Goal: Navigation & Orientation: Find specific page/section

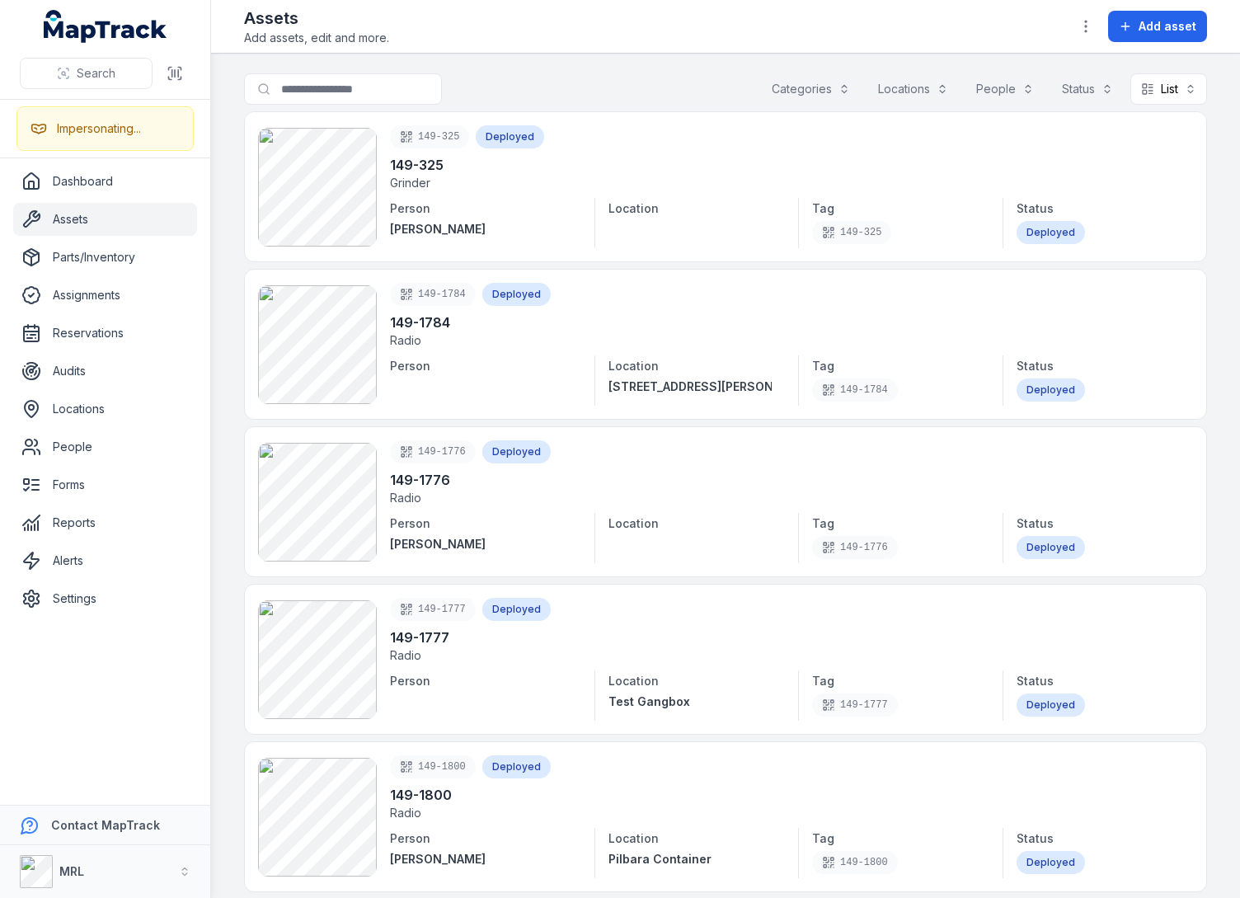
click at [1214, 252] on main "Search for assets Categories Locations People Status List **** 149-325 Deployed…" at bounding box center [725, 476] width 1029 height 845
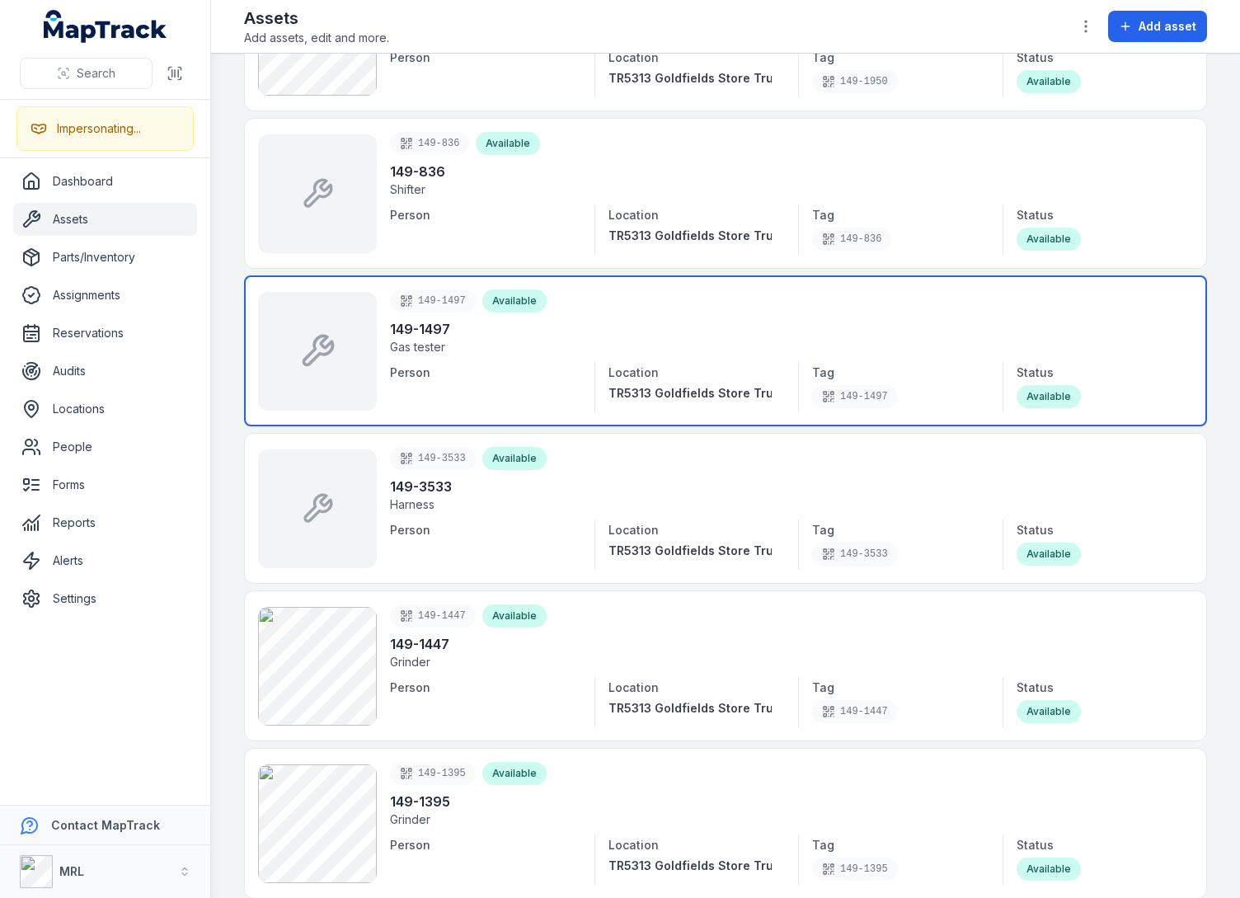
scroll to position [2887, 0]
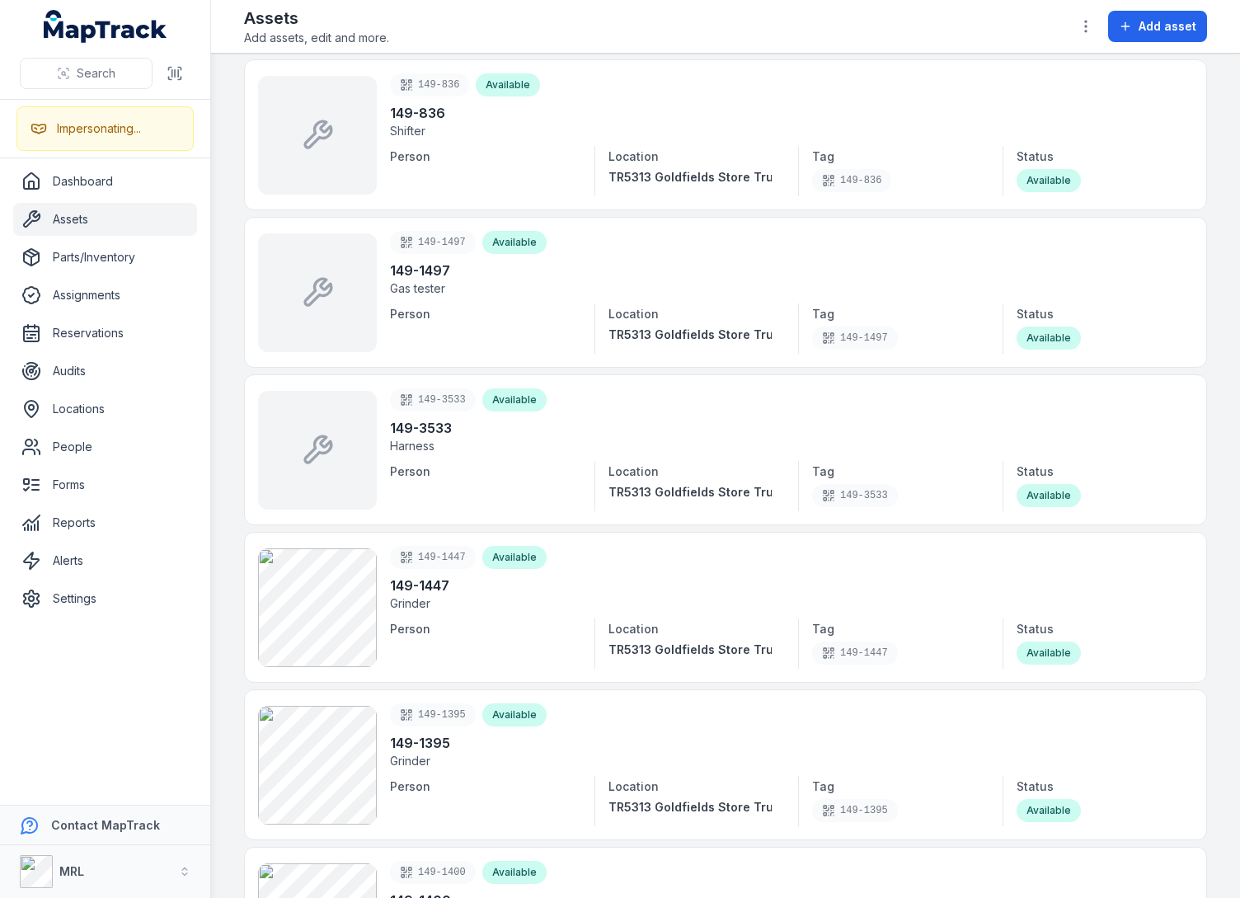
click at [87, 201] on ul "Dashboard Assets Parts/Inventory Assignments Reservations Audits Locations Peop…" at bounding box center [105, 390] width 184 height 450
click at [221, 176] on main "Search for assets Categories Locations People Status List **** 149-325 Deployed…" at bounding box center [725, 476] width 1029 height 845
click at [228, 176] on main "Search for assets Categories Locations People Status List **** 149-325 Deployed…" at bounding box center [725, 476] width 1029 height 845
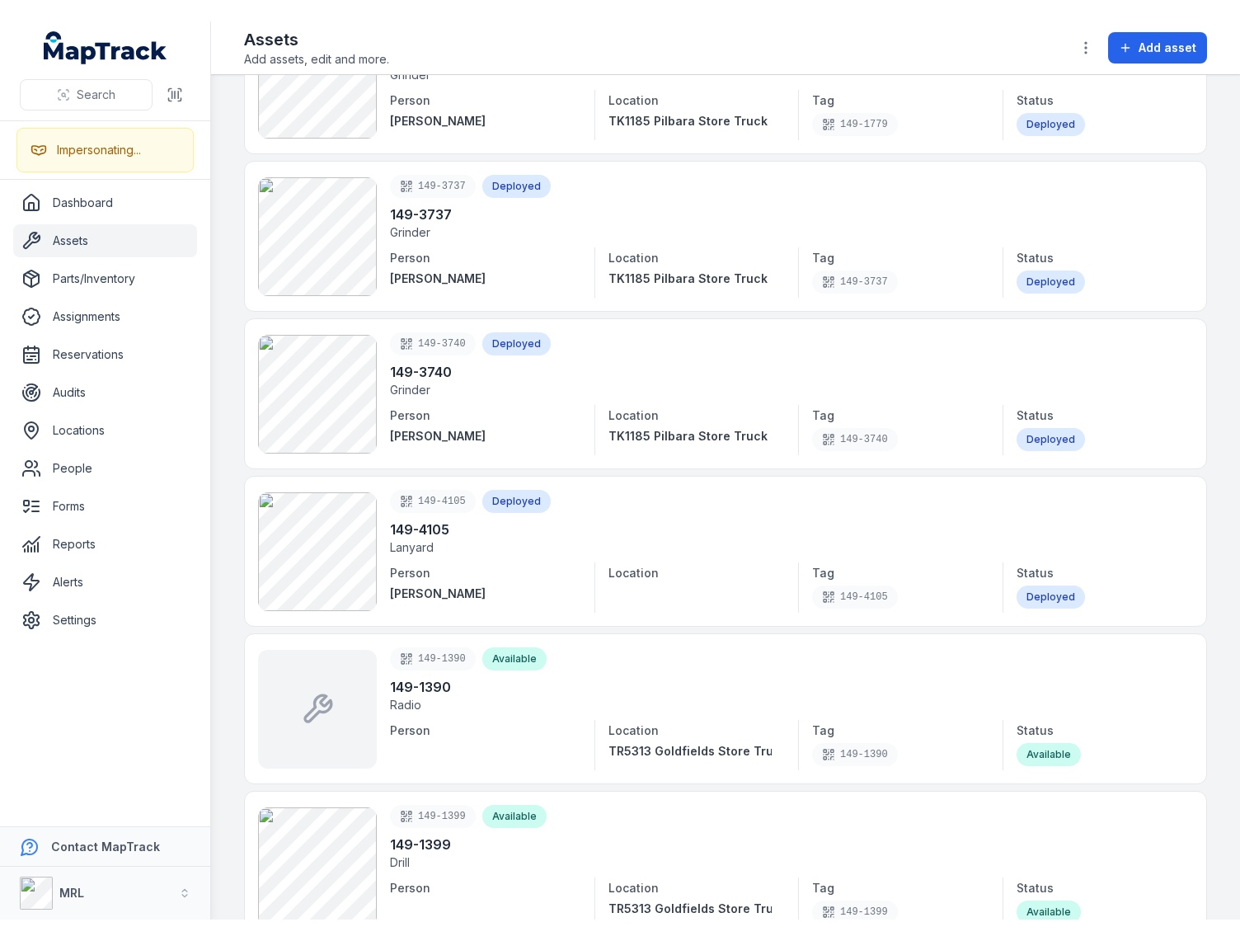
scroll to position [1574, 0]
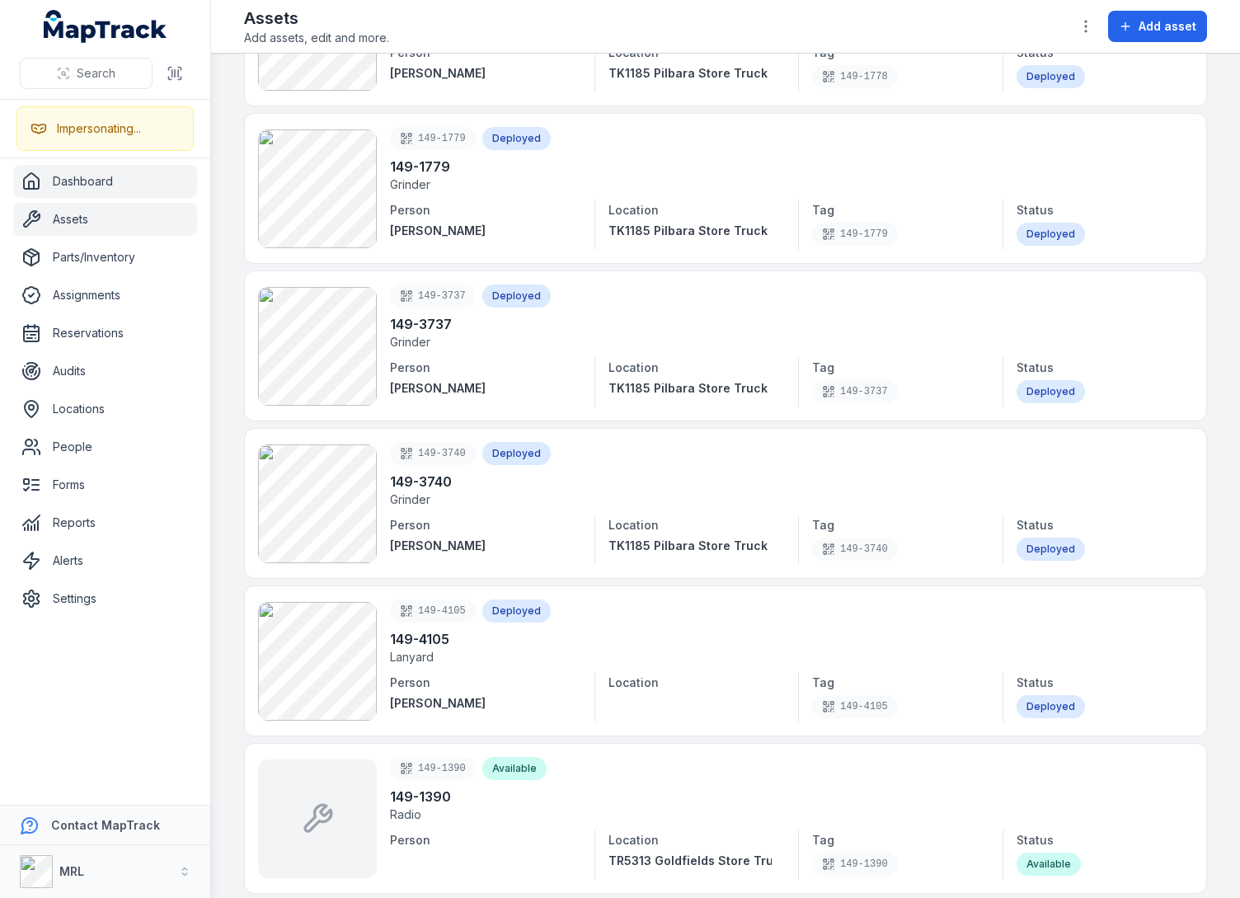
click at [120, 175] on link "Dashboard" at bounding box center [105, 181] width 184 height 33
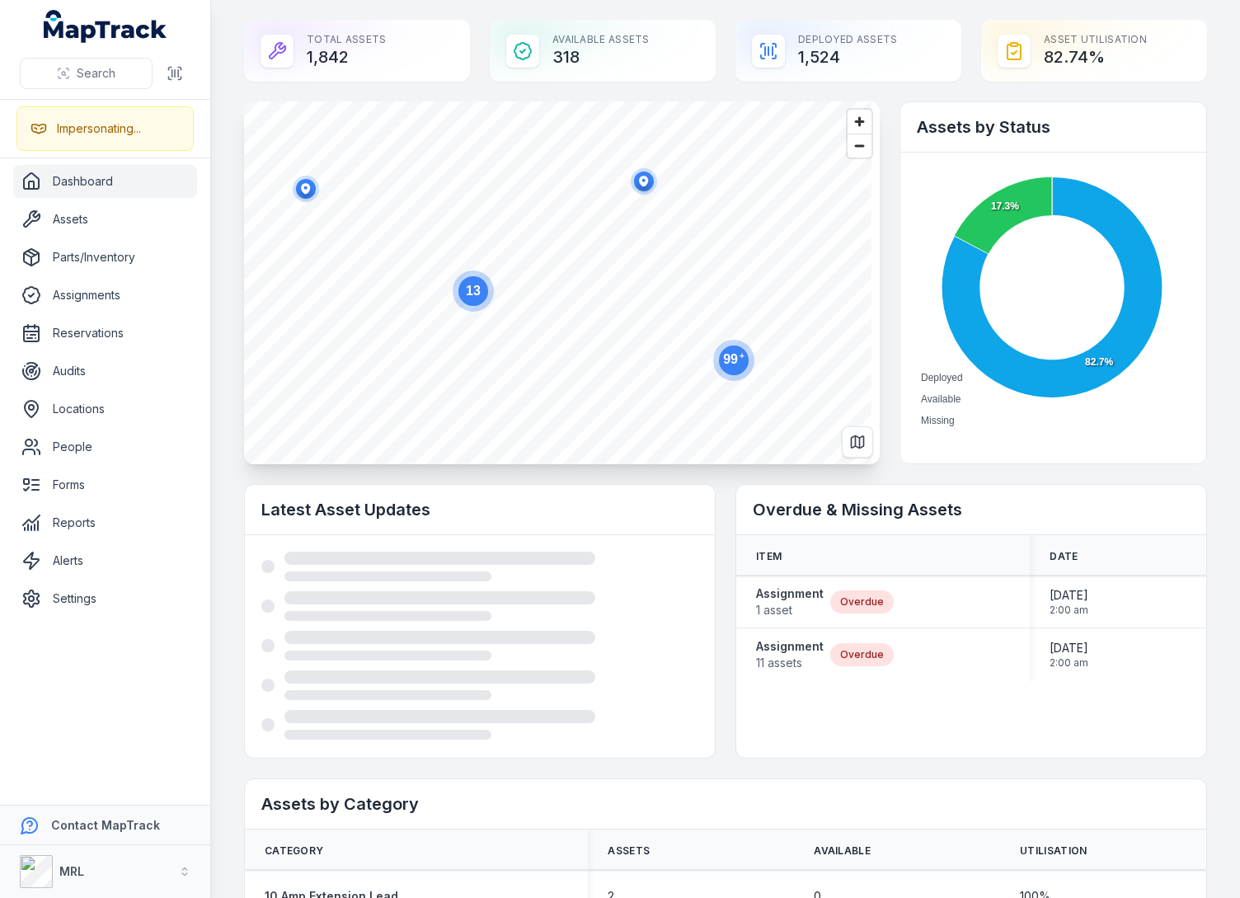
click at [731, 360] on text "99 +" at bounding box center [733, 358] width 21 height 15
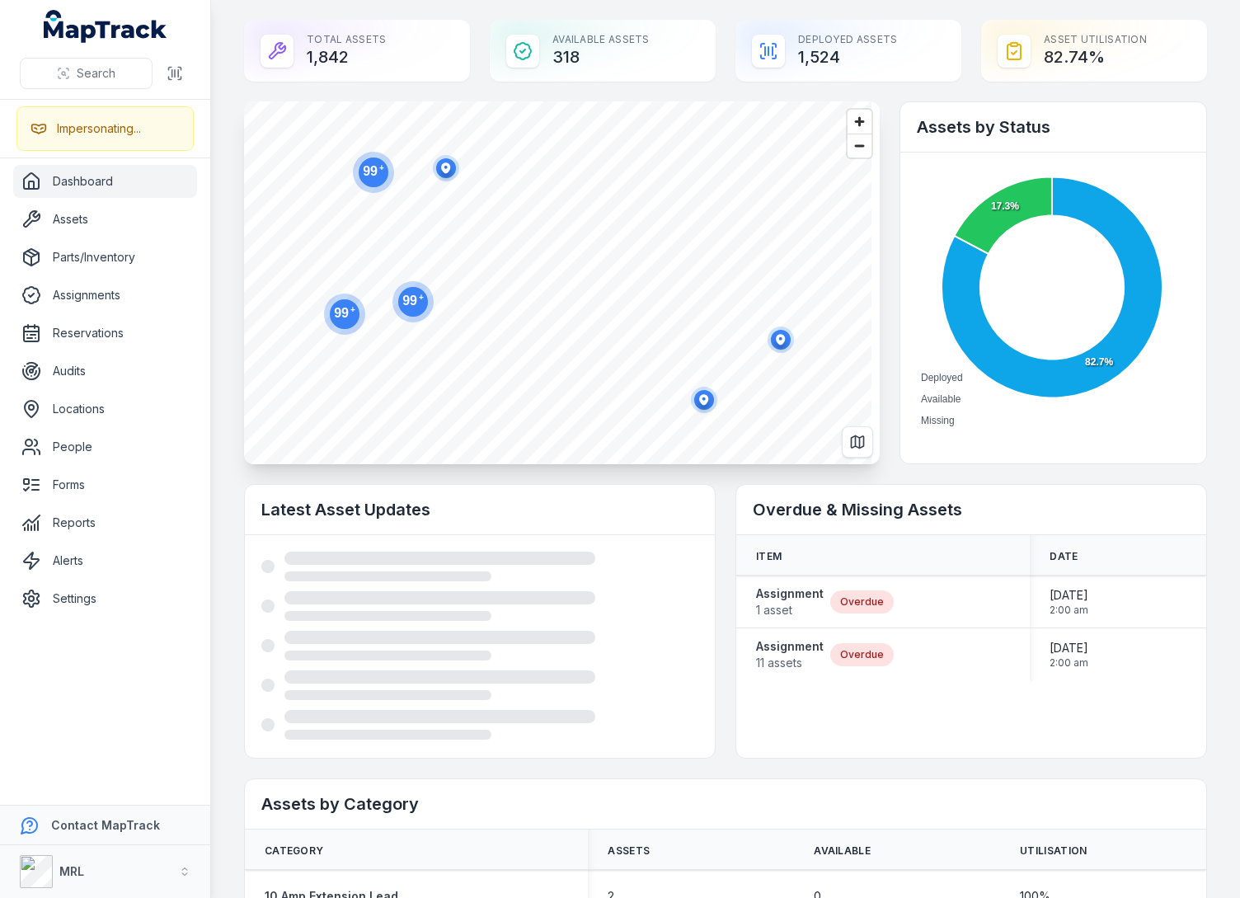
click at [703, 398] on ellipse "button" at bounding box center [704, 400] width 20 height 20
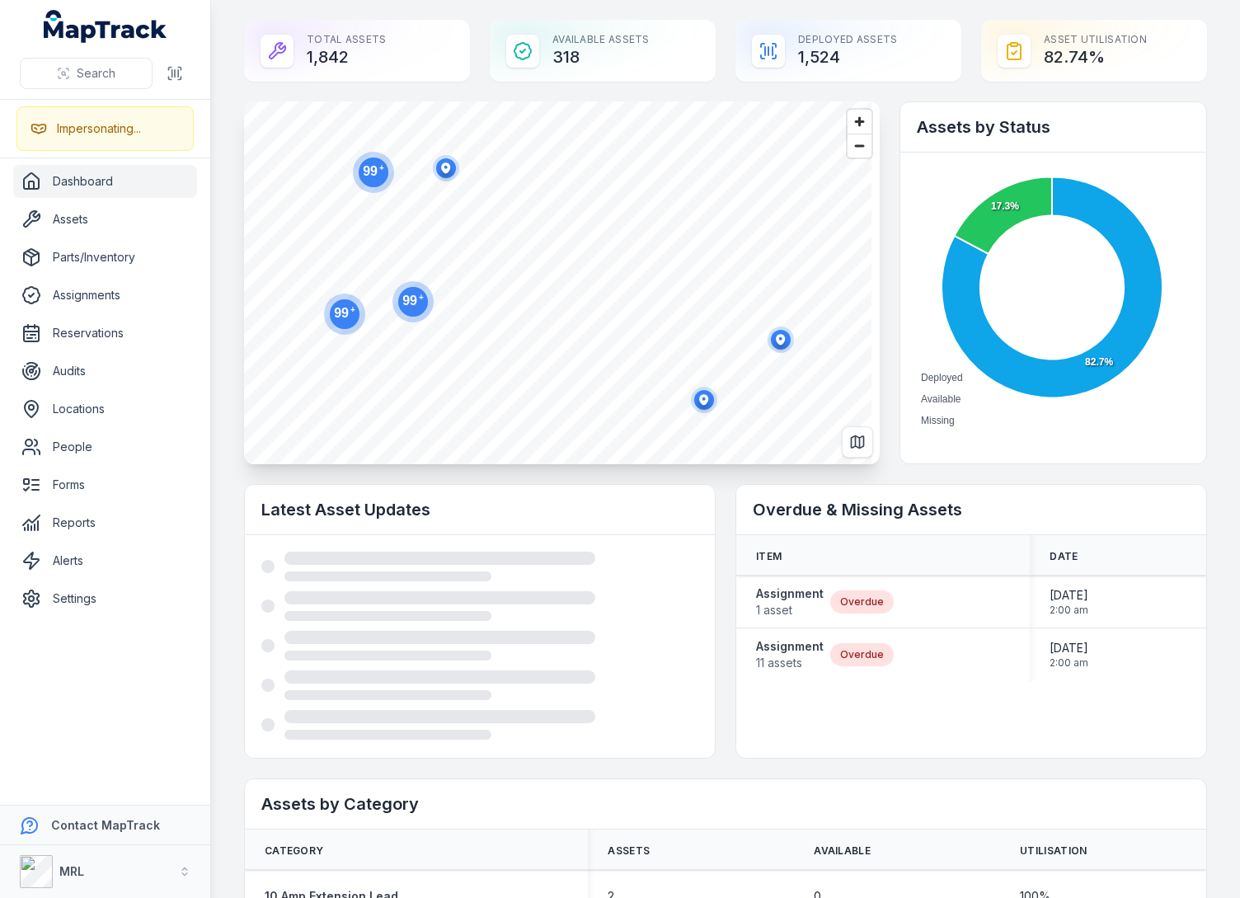
click at [224, 296] on main "Total Assets 1,842 Available Assets 318 Deployed Assets 1,524 Asset utilisation…" at bounding box center [725, 449] width 1029 height 898
click at [419, 306] on circle at bounding box center [413, 302] width 30 height 30
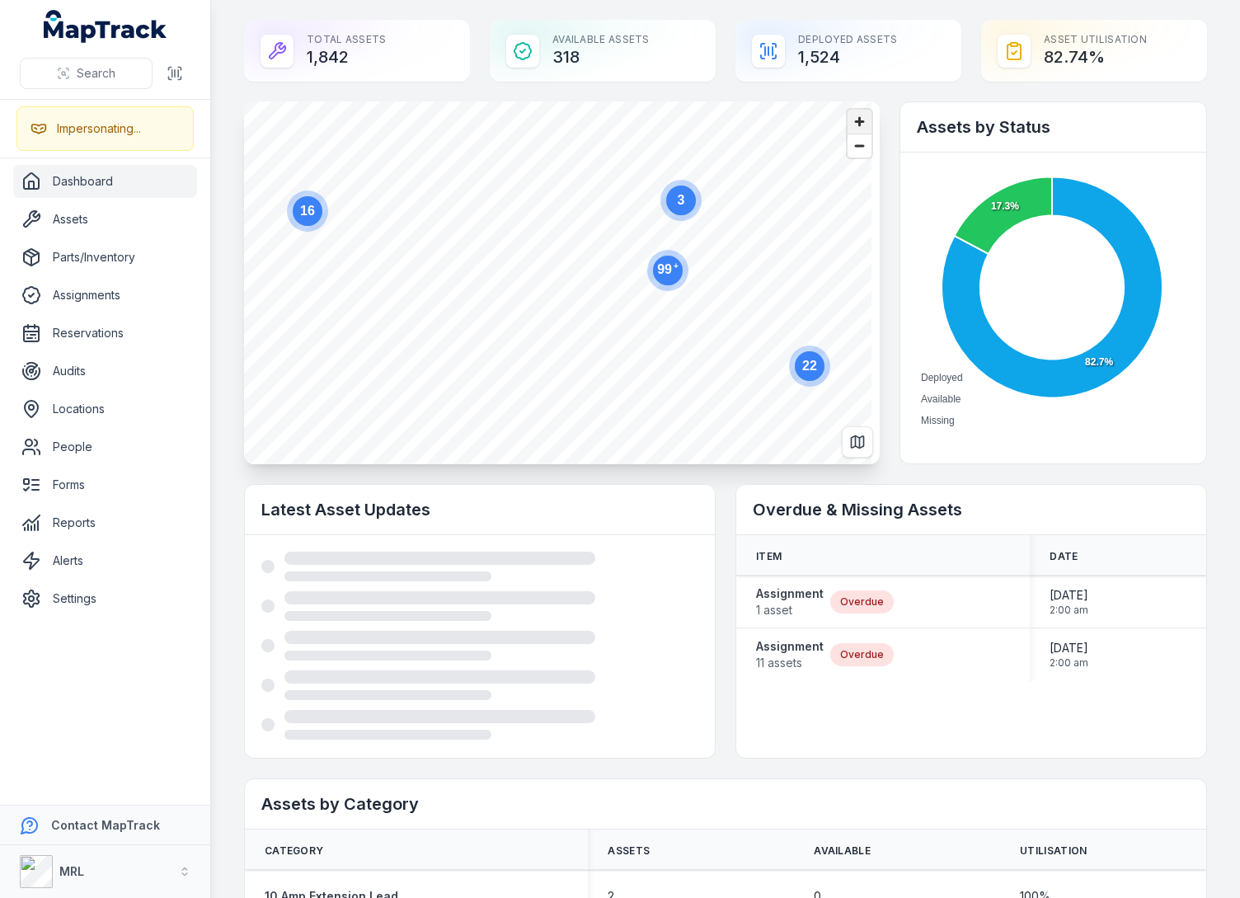
click at [849, 124] on span "Zoom in" at bounding box center [860, 122] width 24 height 24
click at [558, 299] on circle at bounding box center [547, 300] width 30 height 30
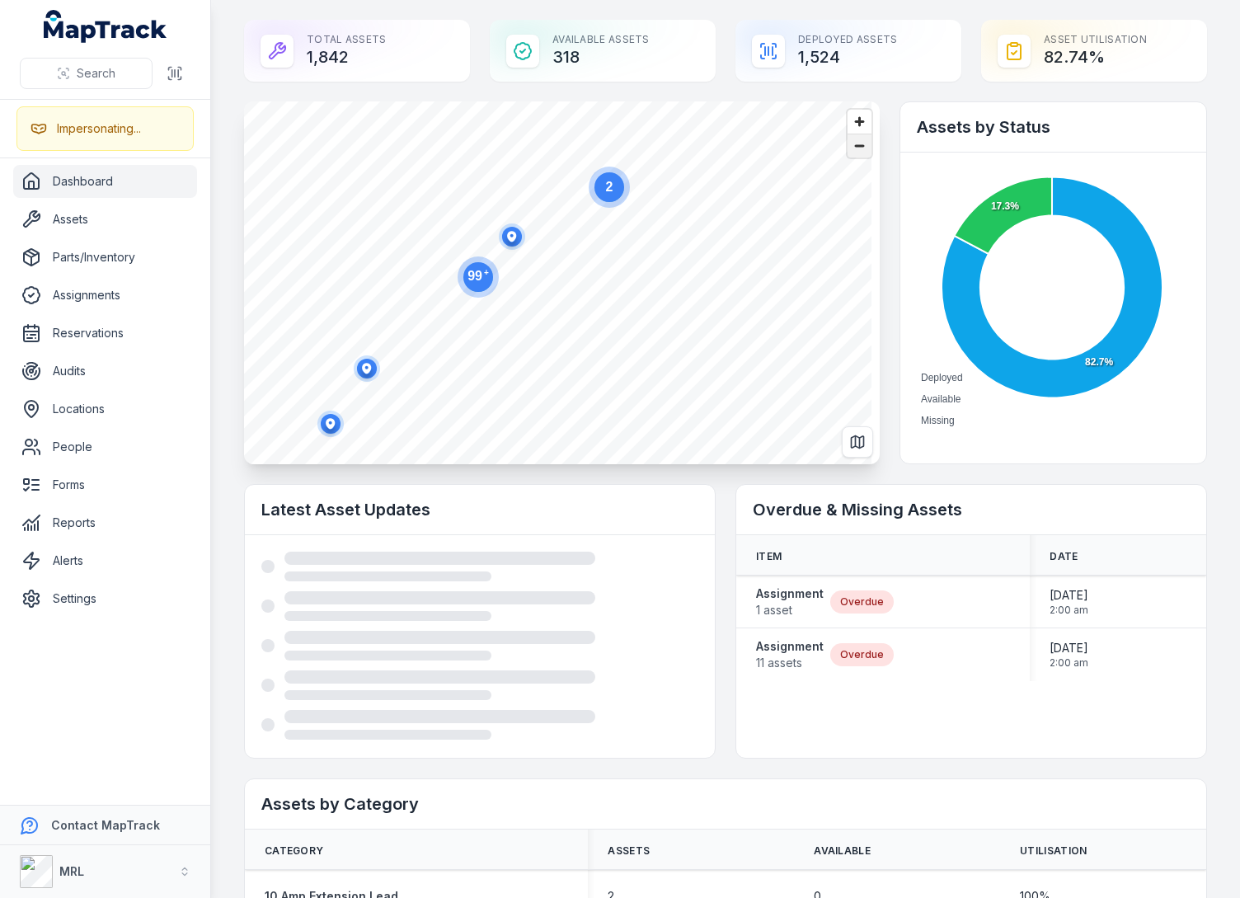
click at [856, 145] on span "Zoom out" at bounding box center [860, 145] width 24 height 23
click at [591, 231] on circle at bounding box center [584, 235] width 30 height 30
click at [850, 149] on span "Zoom out" at bounding box center [860, 145] width 24 height 23
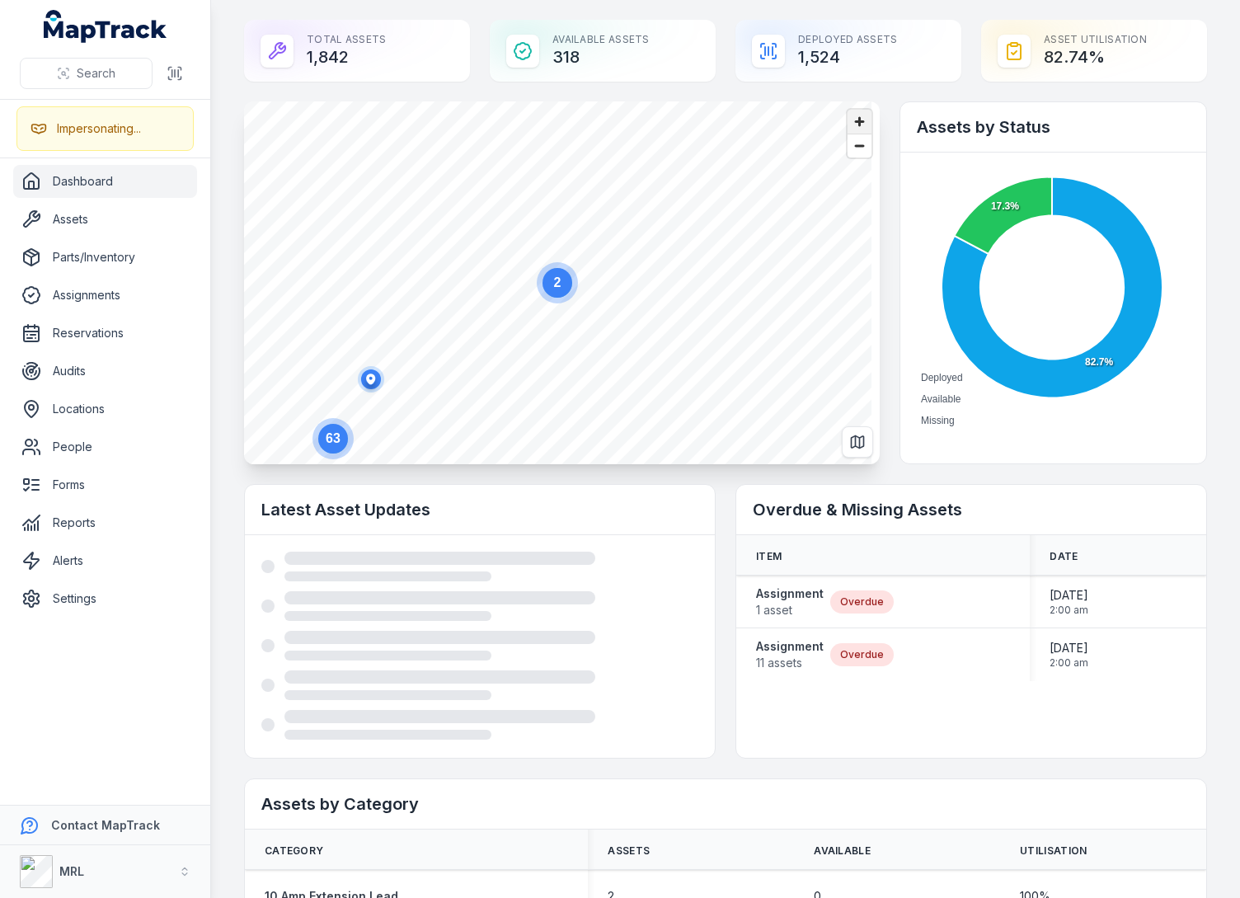
click at [850, 127] on span "Zoom in" at bounding box center [860, 122] width 24 height 24
click at [856, 151] on span "Zoom out" at bounding box center [860, 145] width 24 height 23
click at [854, 122] on span "Zoom in" at bounding box center [860, 122] width 24 height 24
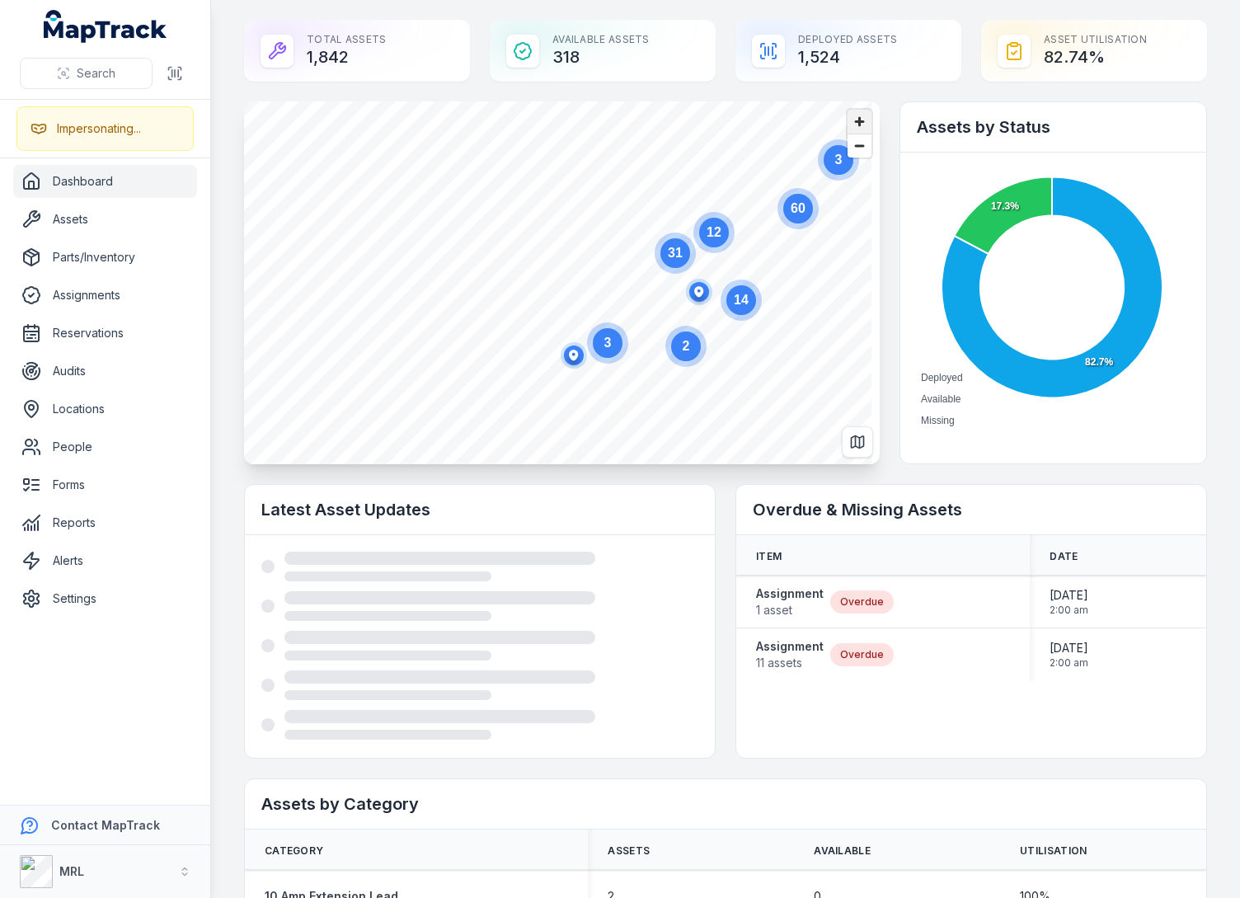
click at [859, 119] on span "Zoom in" at bounding box center [860, 122] width 24 height 24
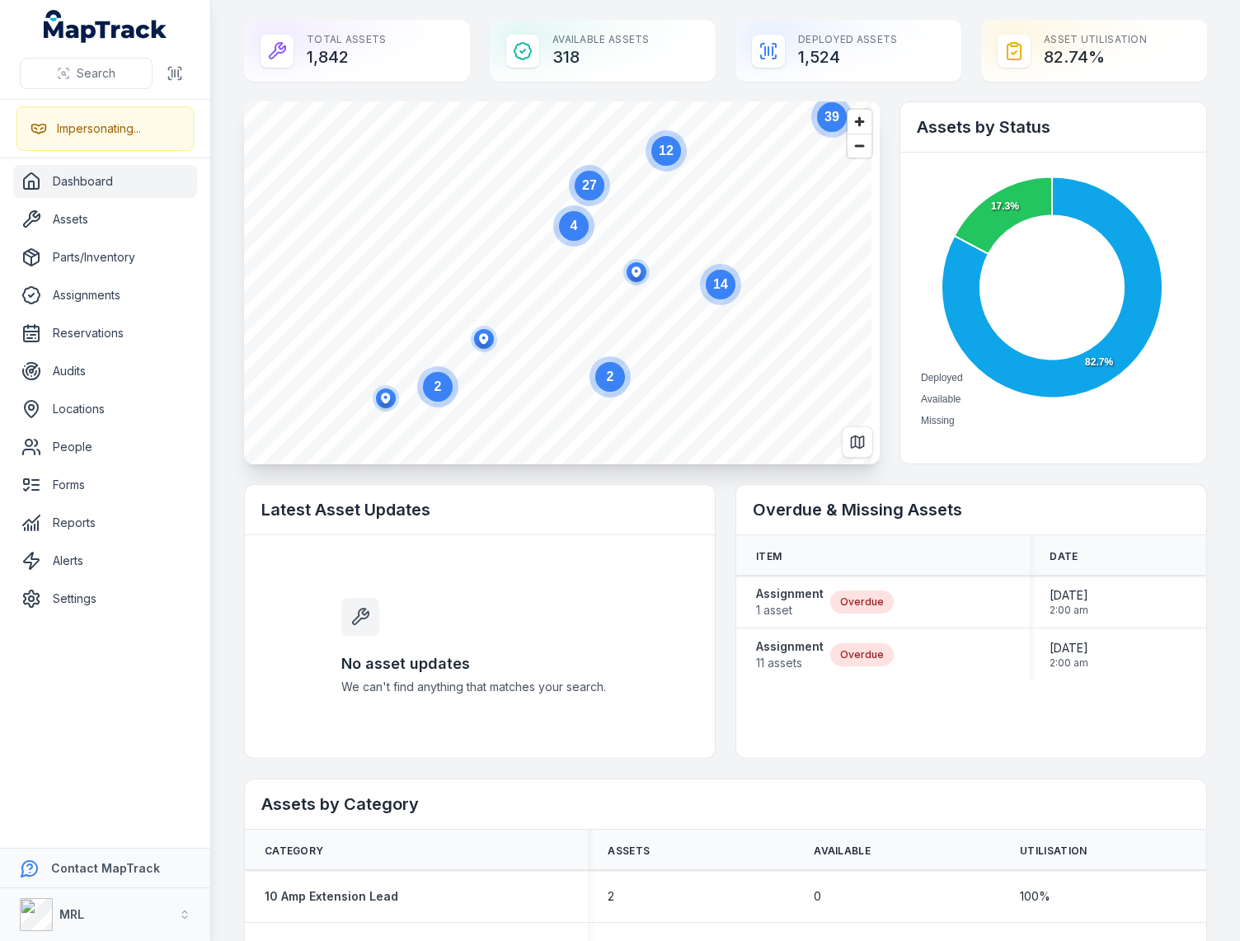
click at [718, 53] on div "Total Assets 1,842 Available Assets 318 Deployed Assets 1,524 Asset utilisation…" at bounding box center [725, 51] width 963 height 62
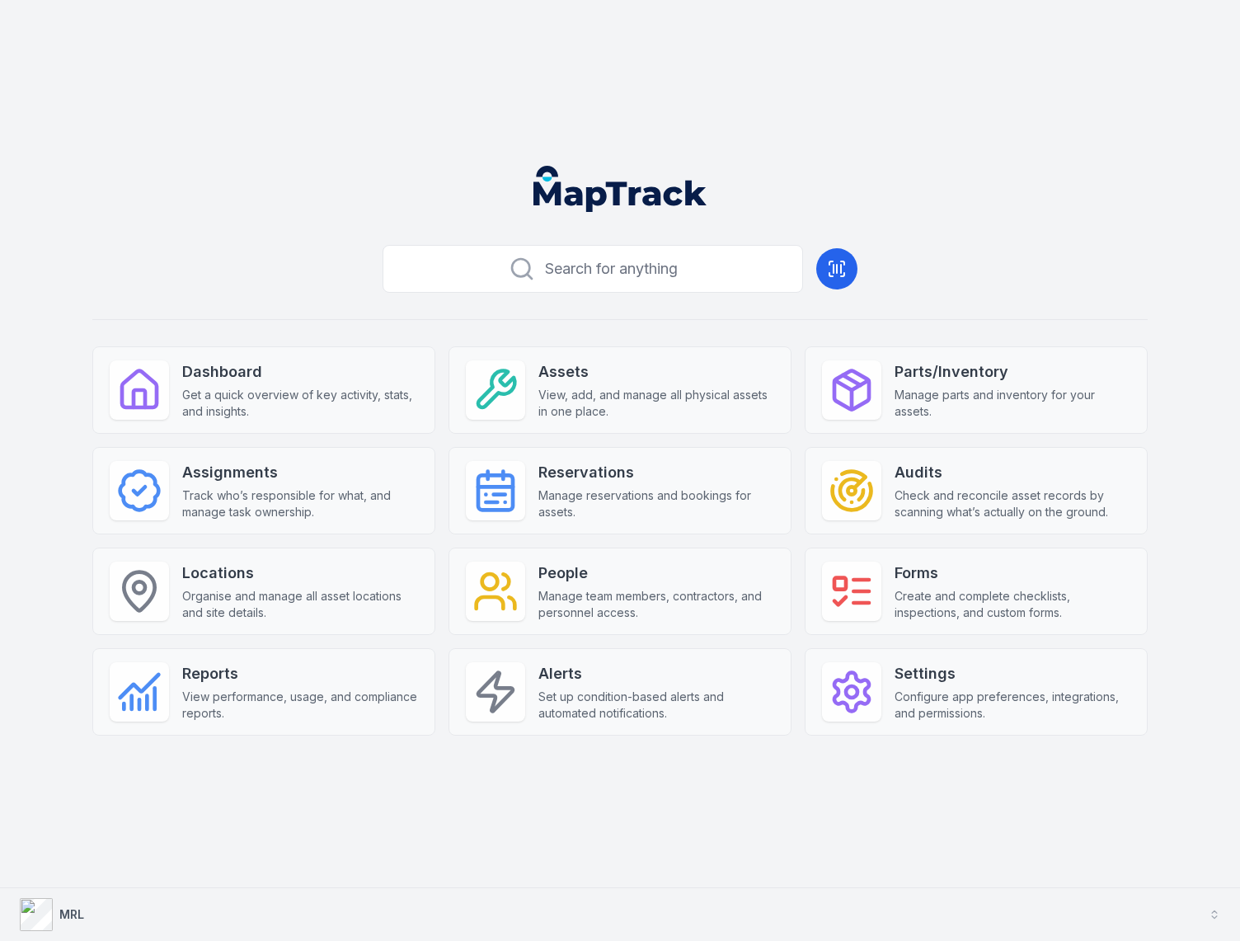
click at [165, 906] on button "MRL" at bounding box center [620, 914] width 1240 height 53
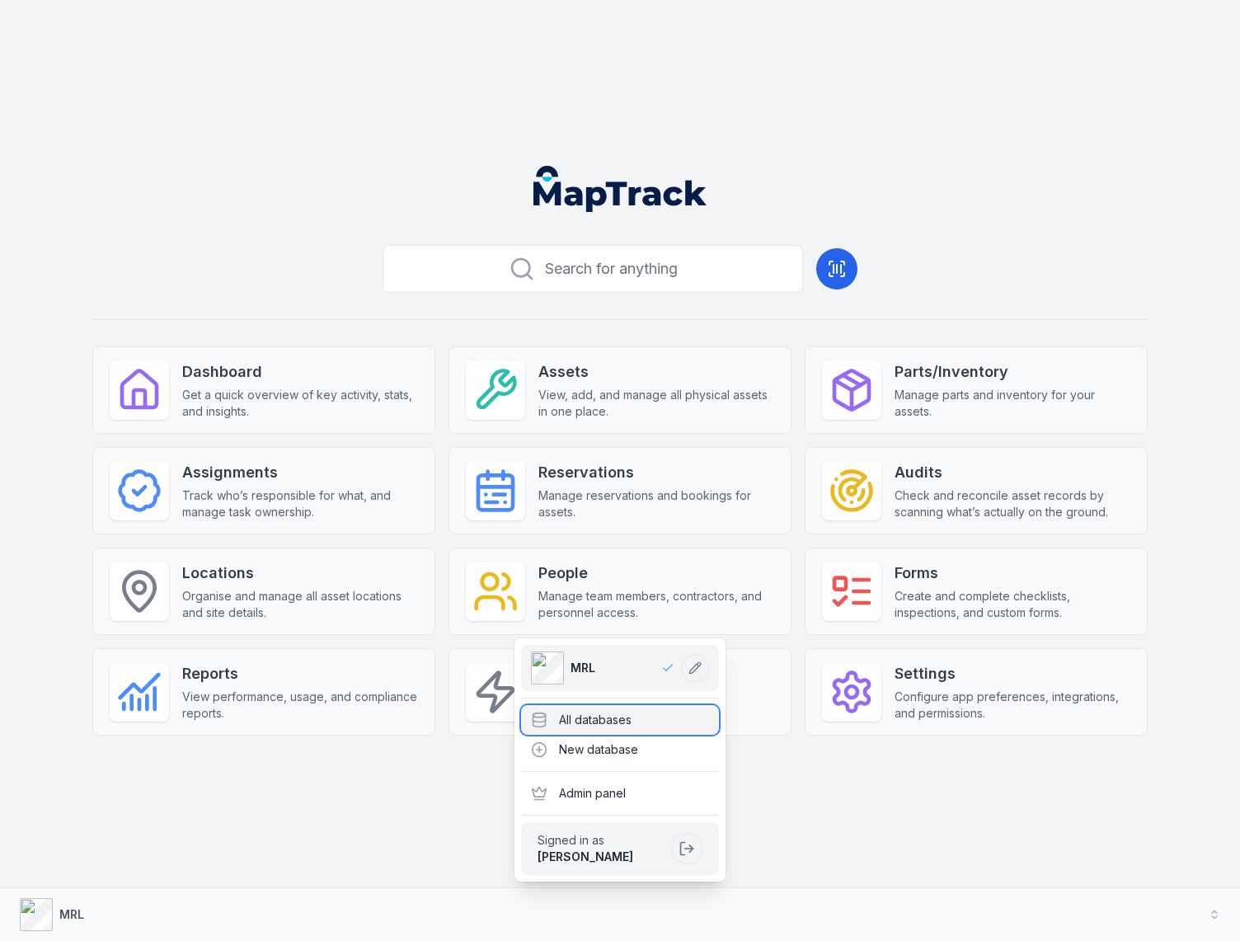
click at [593, 721] on div "All databases" at bounding box center [620, 720] width 198 height 30
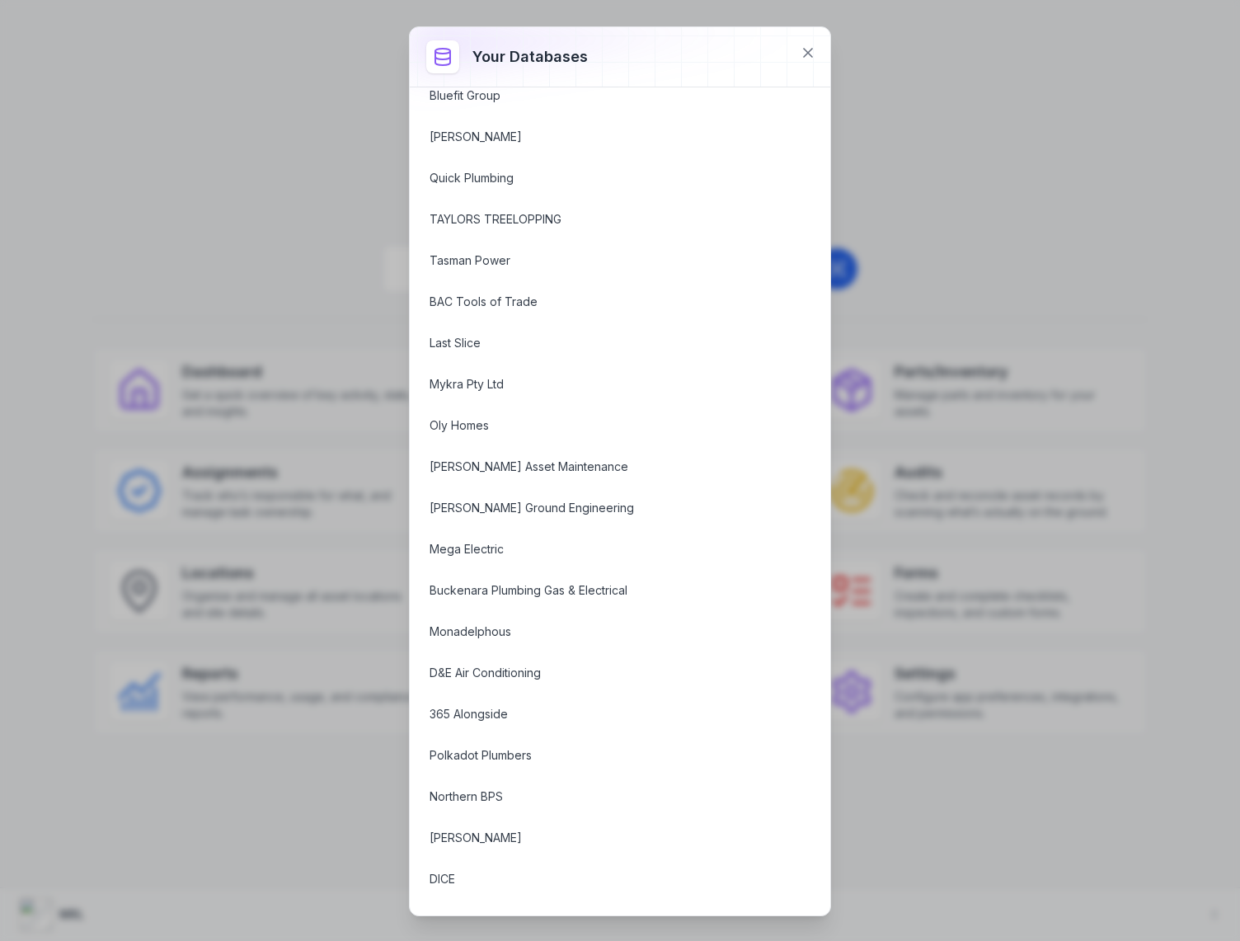
scroll to position [2050, 0]
click at [515, 705] on link "365 Alongside" at bounding box center [600, 713] width 341 height 16
